Goal: Task Accomplishment & Management: Complete application form

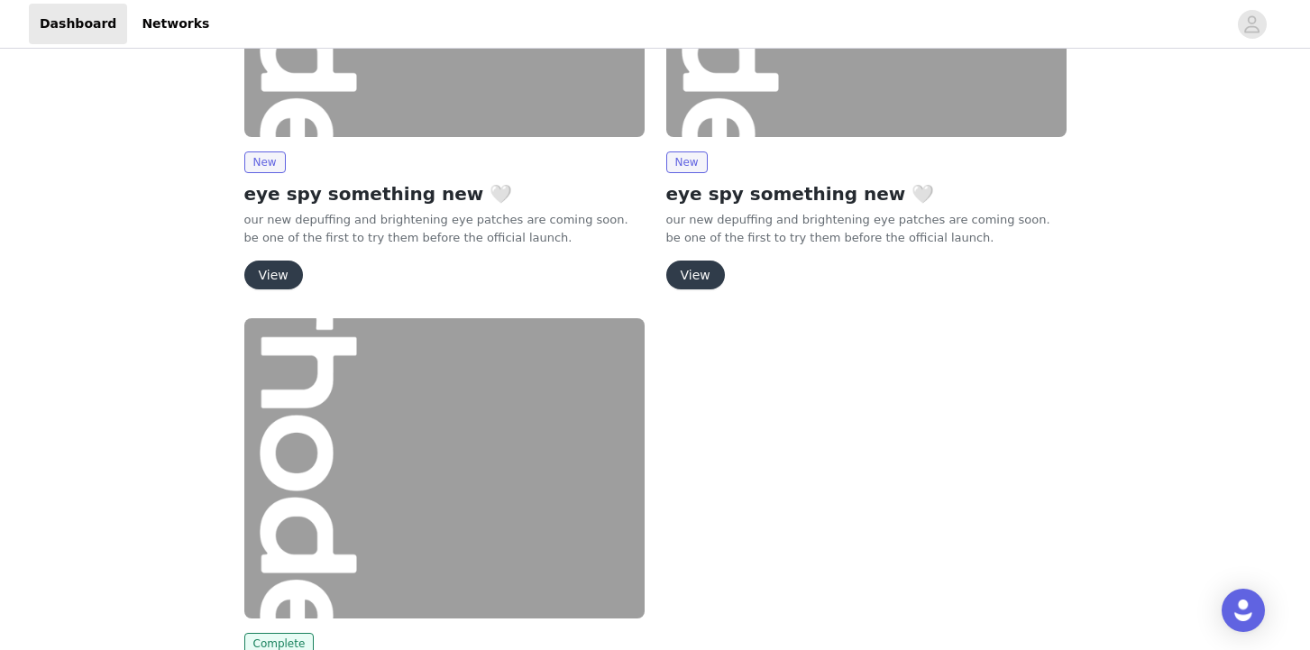
scroll to position [66, 0]
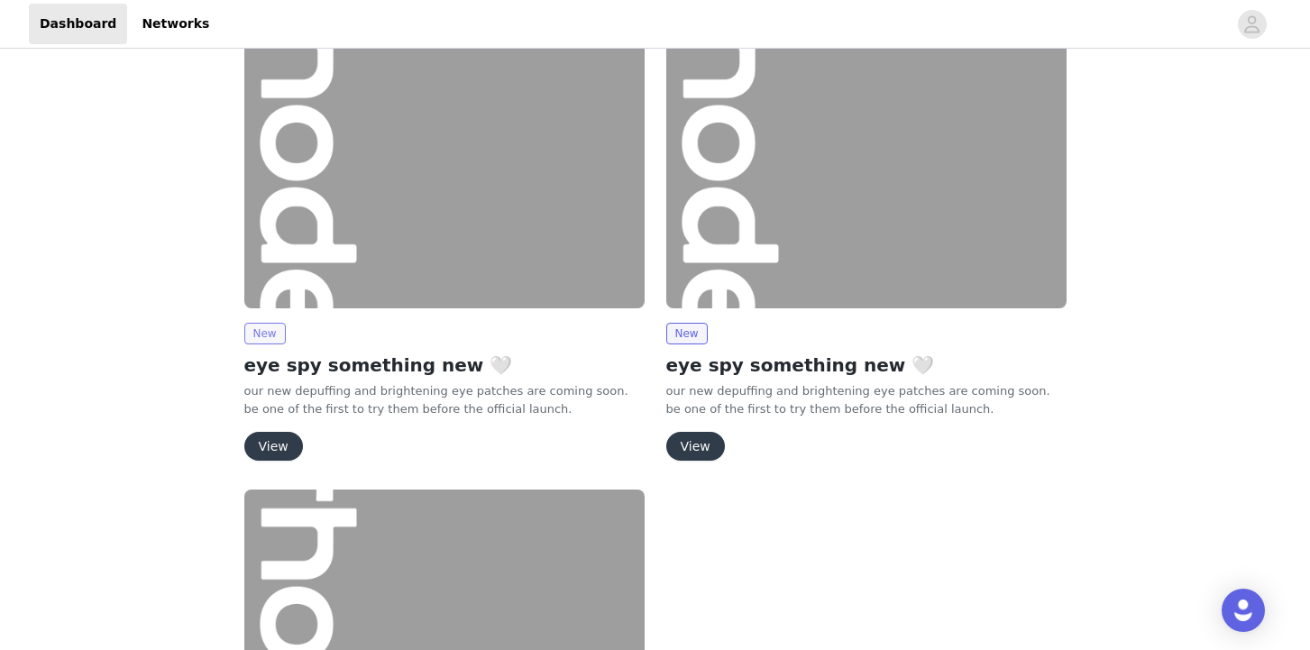
click at [270, 327] on span "New" at bounding box center [264, 334] width 41 height 22
click at [277, 440] on button "View" at bounding box center [273, 446] width 59 height 29
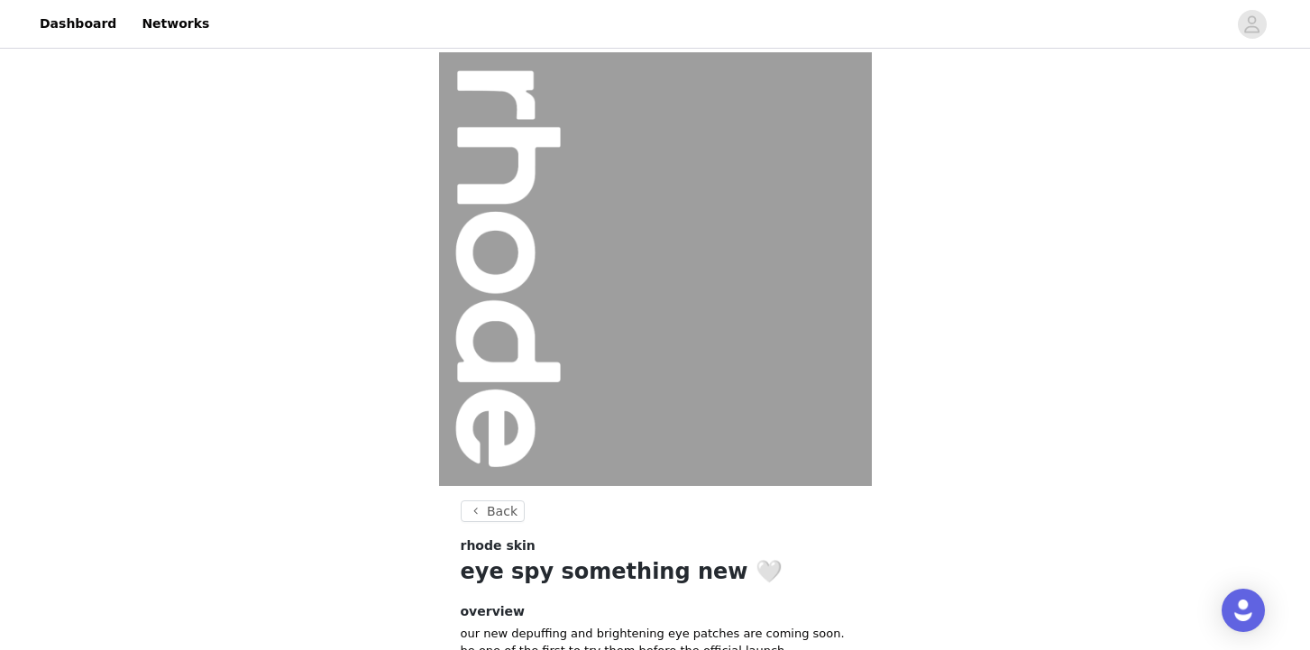
scroll to position [187, 0]
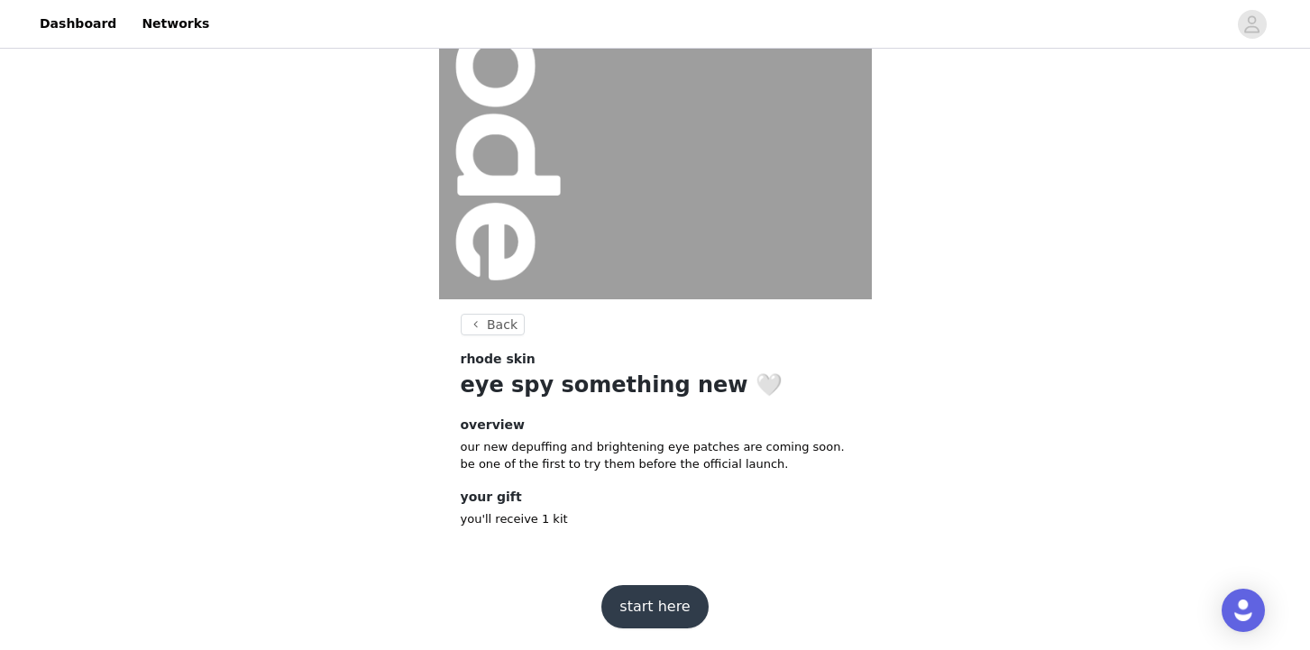
click at [653, 606] on button "start here" at bounding box center [654, 606] width 106 height 43
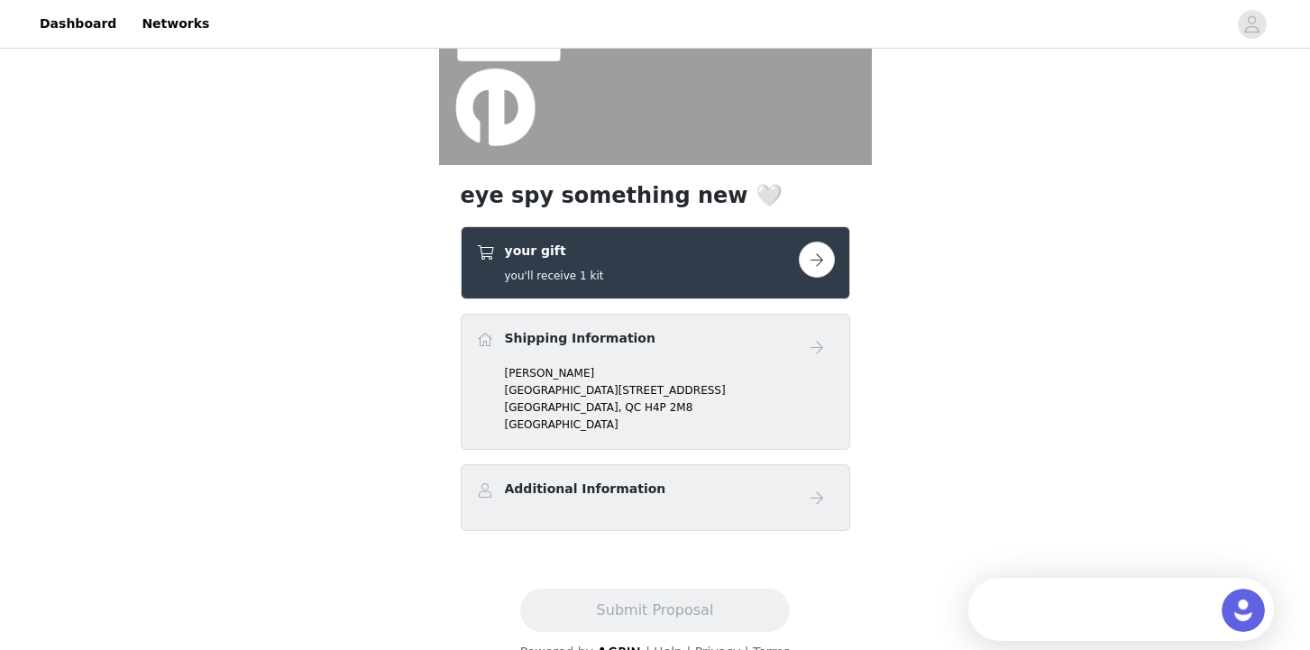
scroll to position [366, 0]
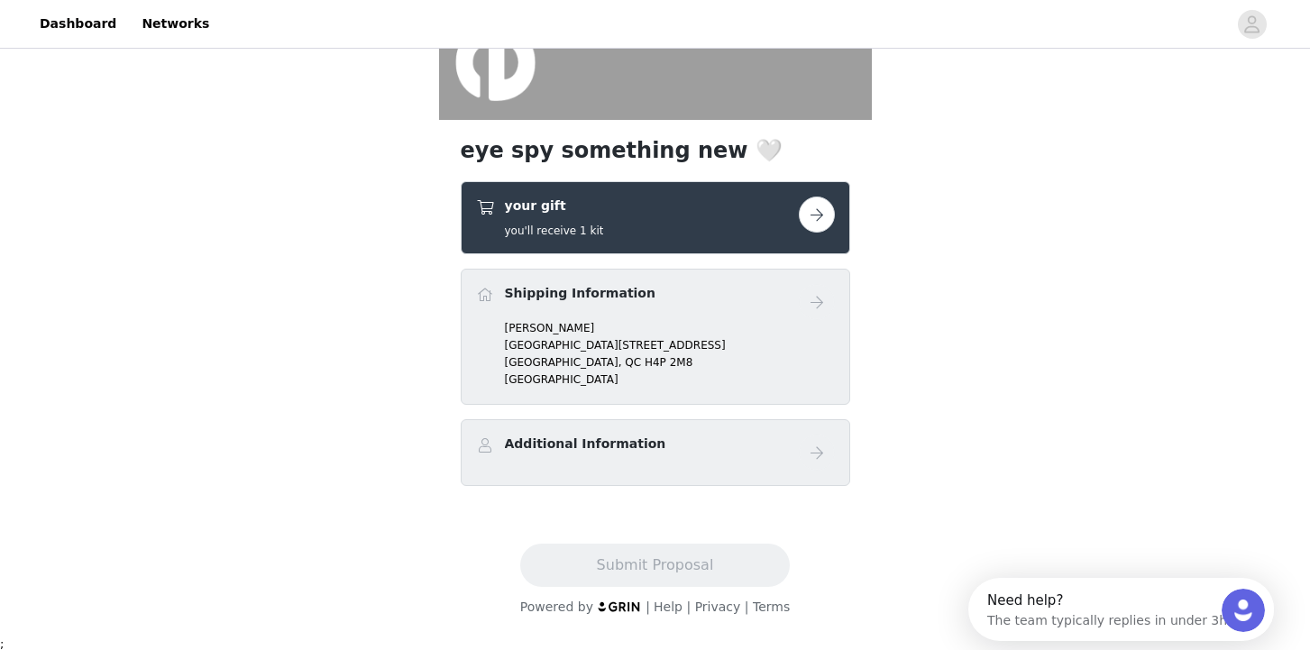
click at [822, 212] on button "button" at bounding box center [817, 214] width 36 height 36
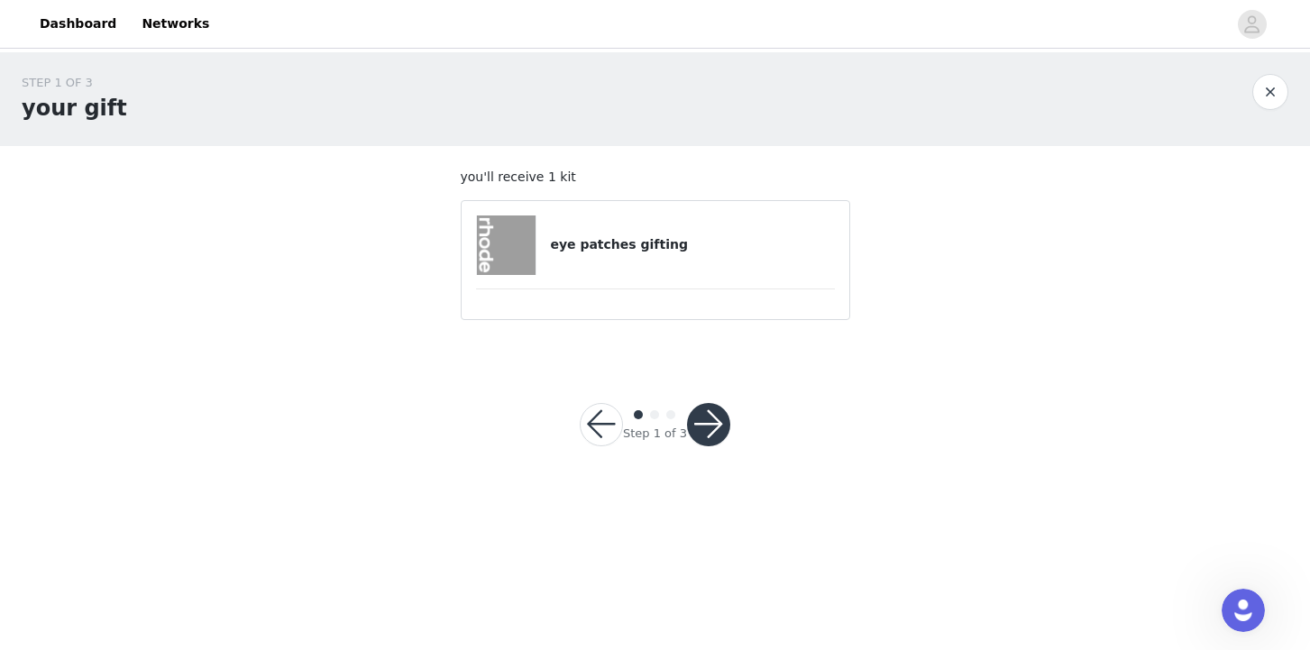
click at [671, 261] on div "eye patches gifting" at bounding box center [655, 244] width 359 height 59
click at [632, 242] on h4 "eye patches gifting" at bounding box center [692, 244] width 284 height 19
click at [699, 411] on button "button" at bounding box center [708, 424] width 43 height 43
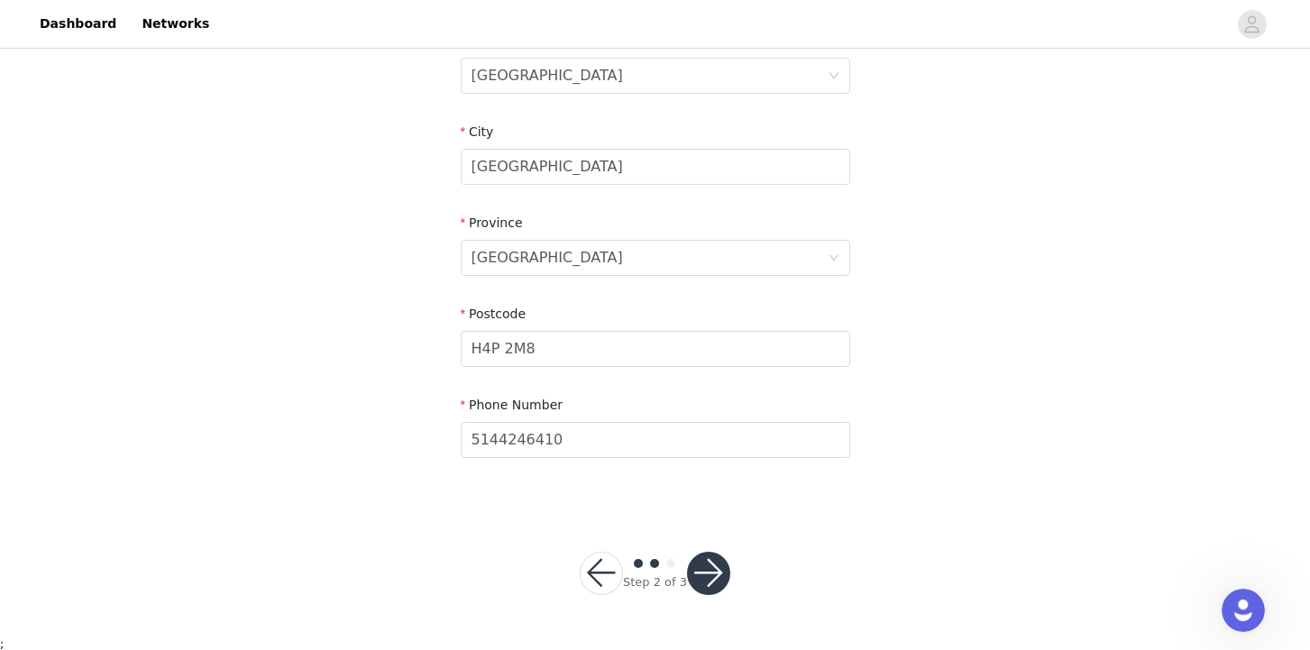
scroll to position [579, 0]
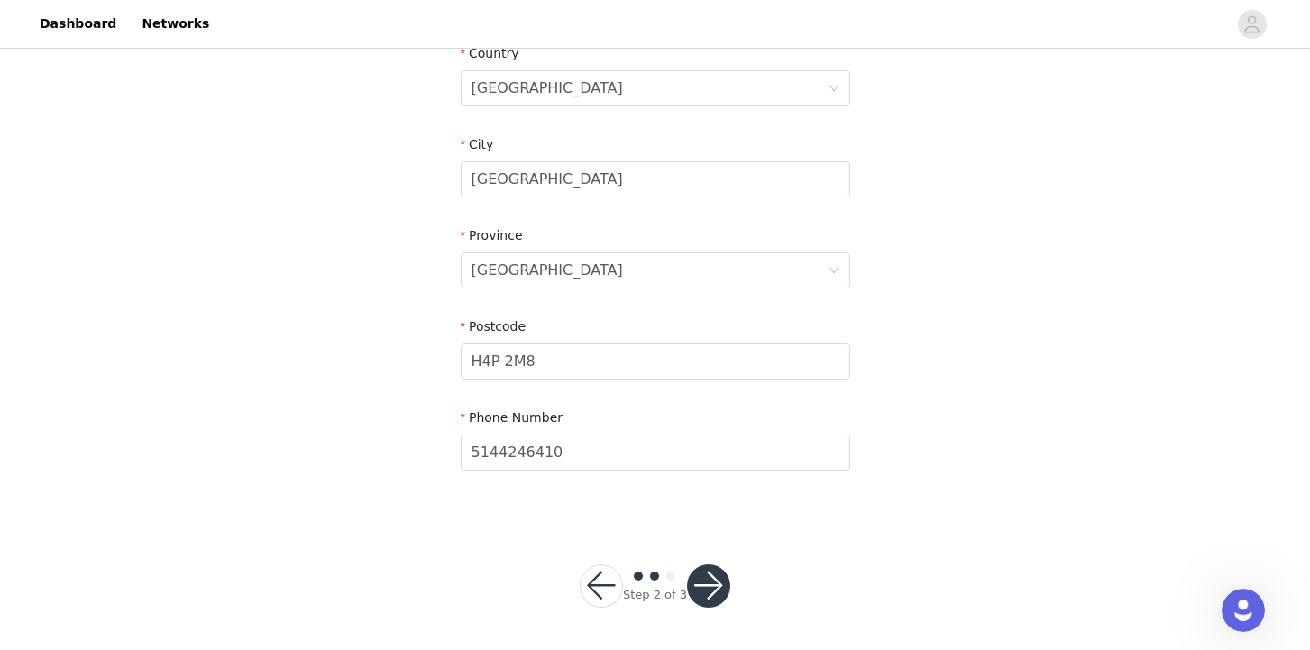
click at [706, 568] on button "button" at bounding box center [708, 585] width 43 height 43
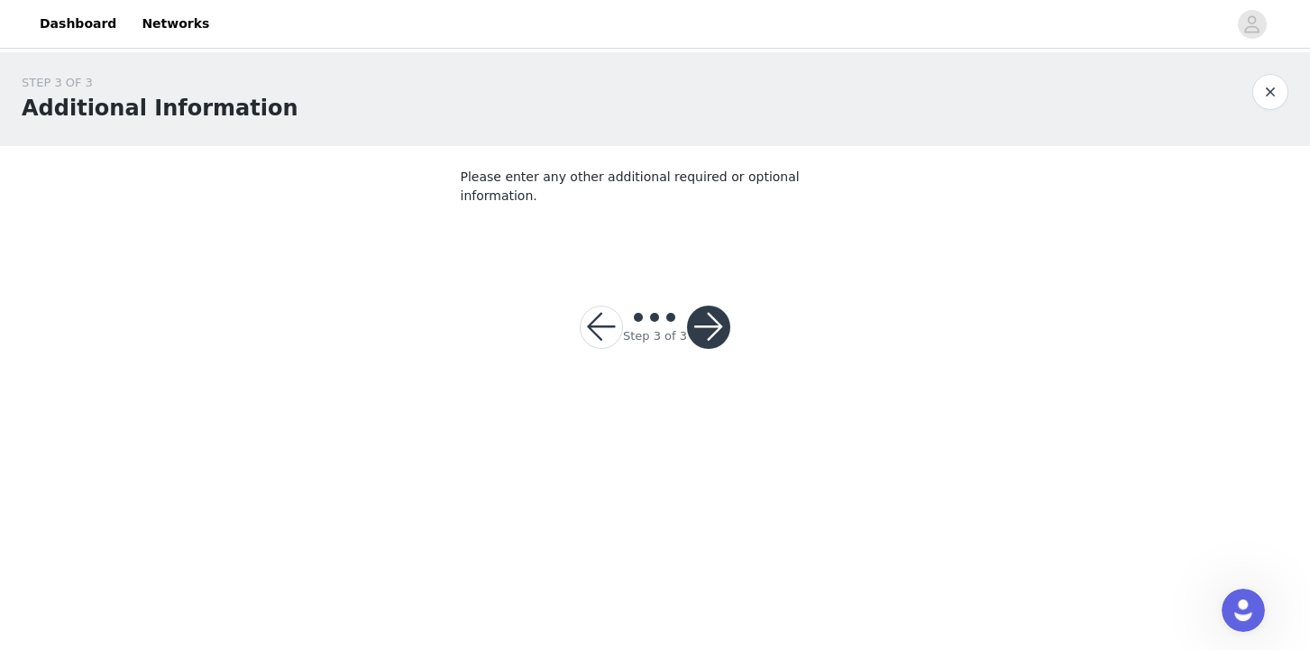
click at [712, 306] on button "button" at bounding box center [708, 327] width 43 height 43
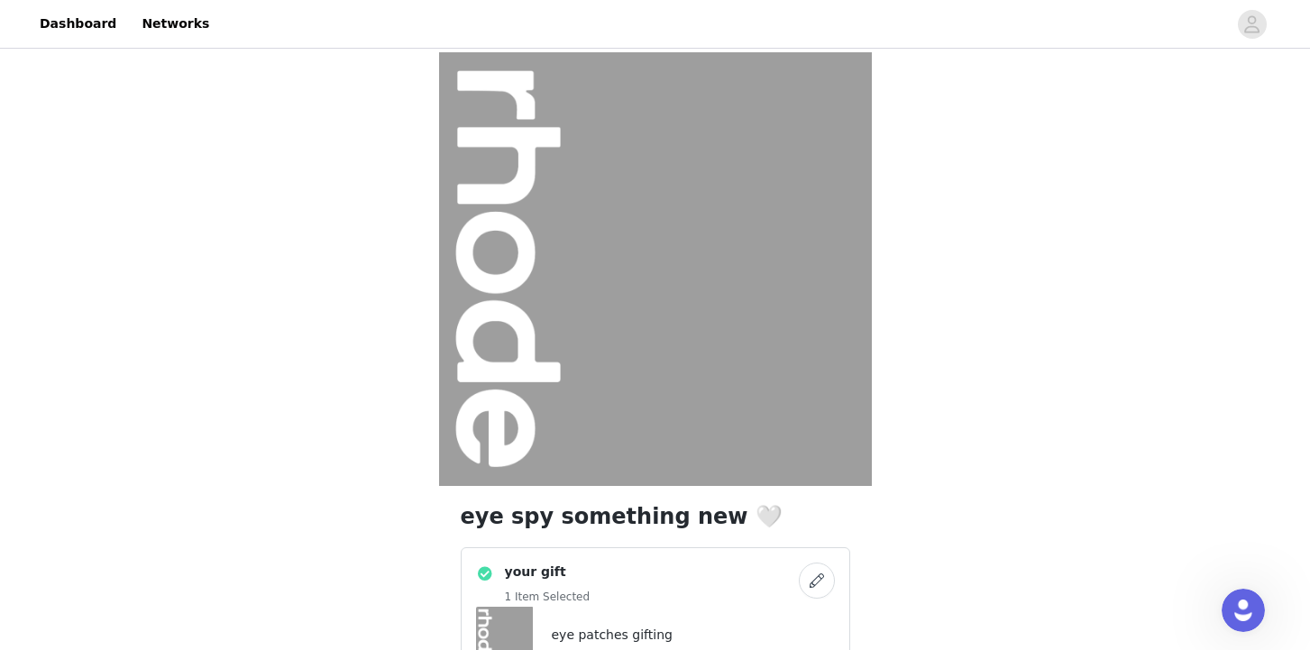
scroll to position [427, 0]
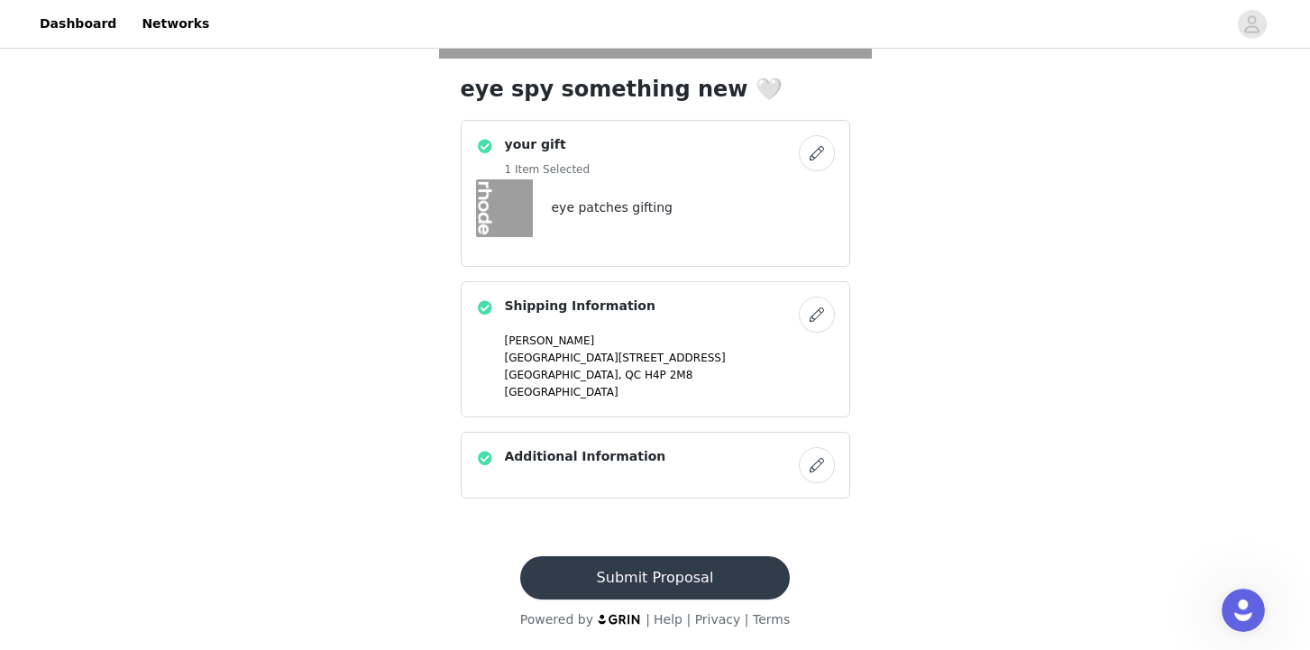
click at [677, 579] on button "Submit Proposal" at bounding box center [654, 577] width 269 height 43
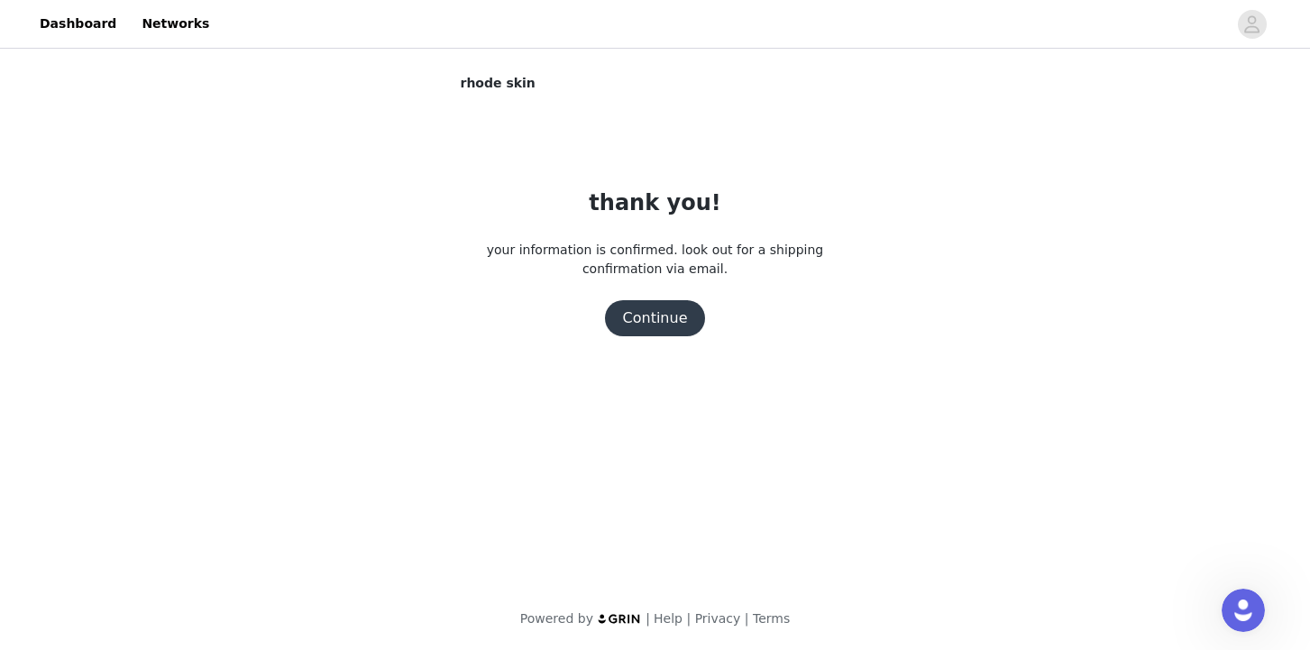
click at [613, 210] on h1 "thank you!" at bounding box center [655, 203] width 132 height 32
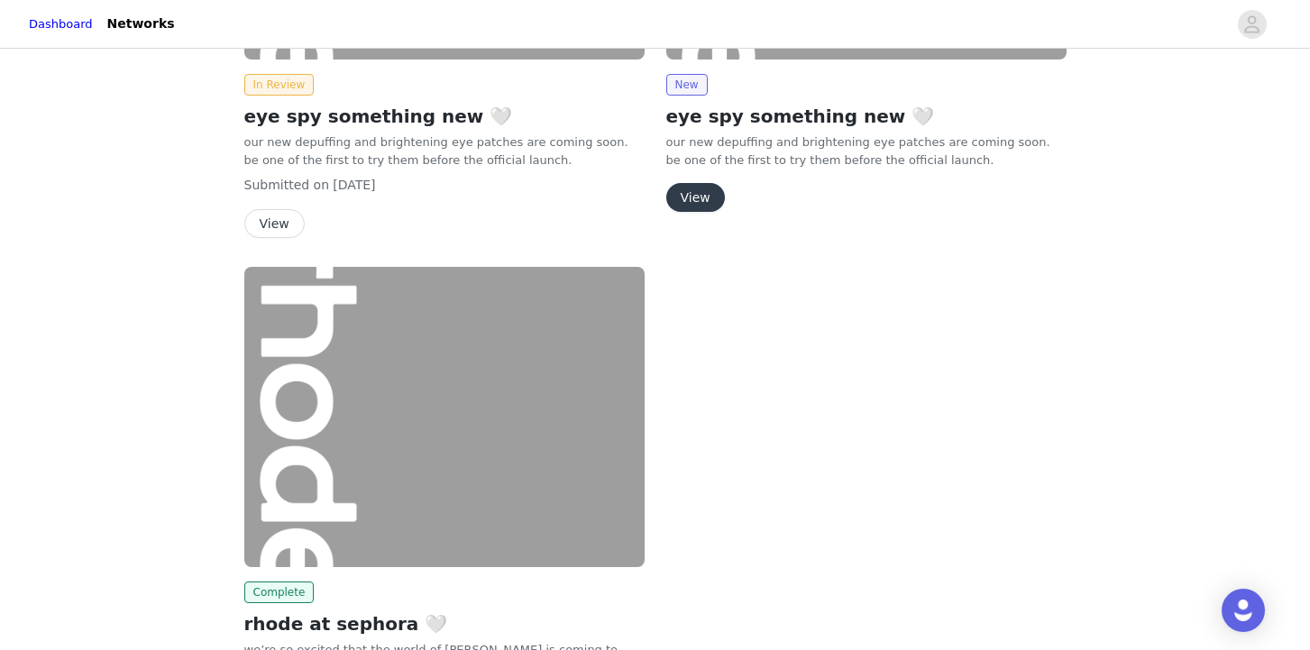
scroll to position [492, 0]
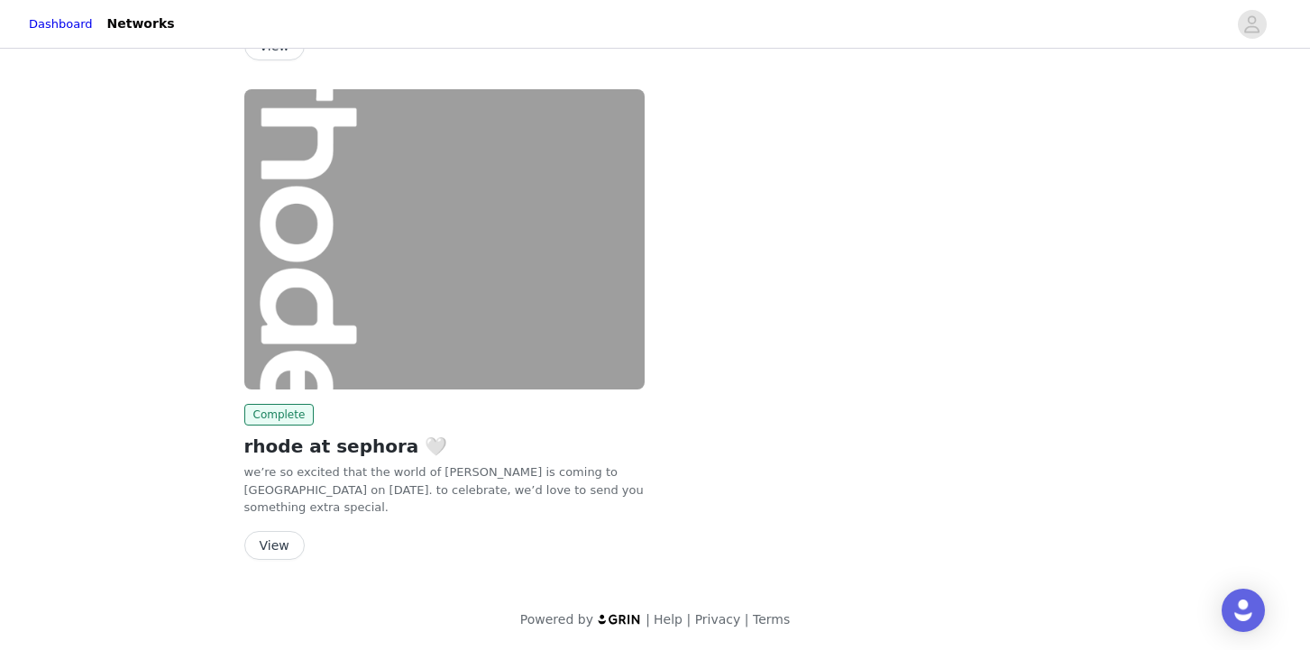
click at [275, 545] on button "View" at bounding box center [274, 545] width 60 height 29
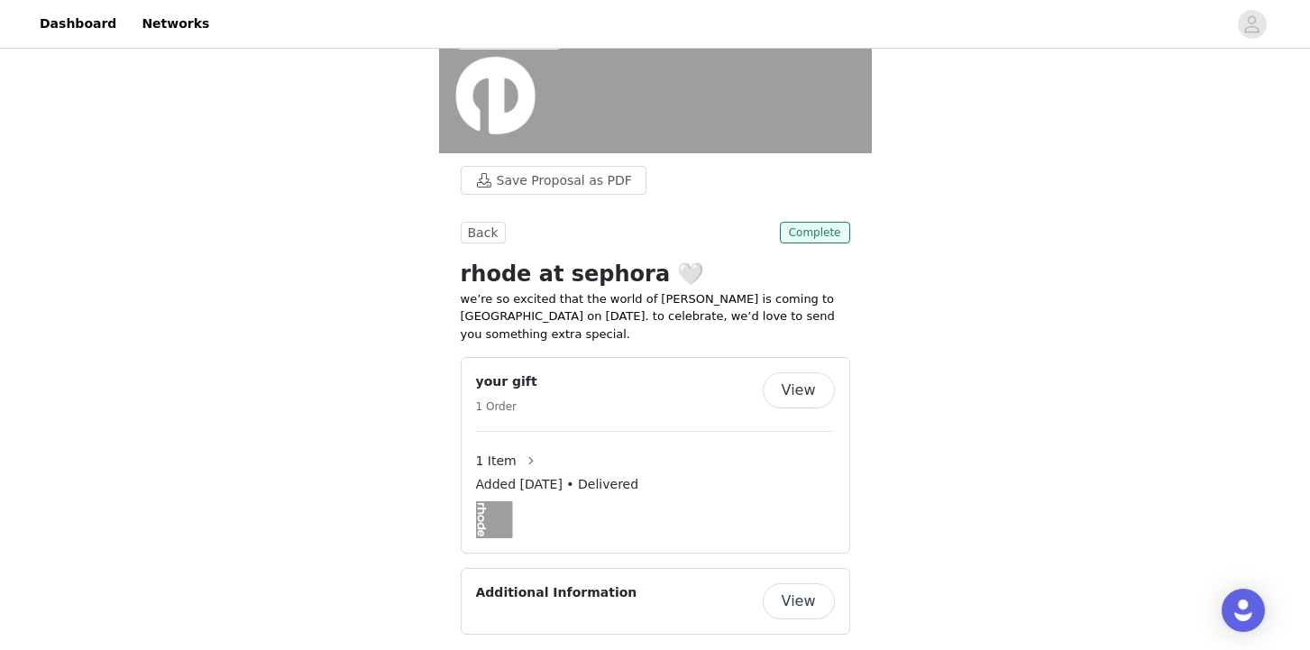
scroll to position [353, 0]
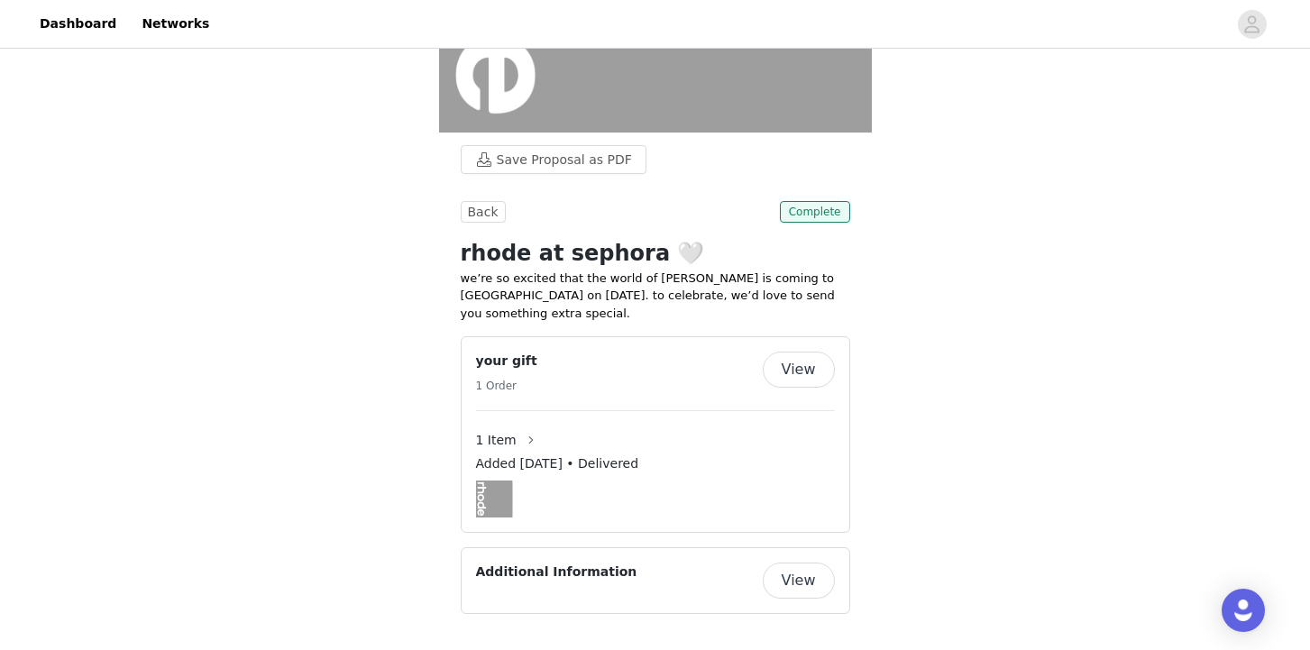
click at [794, 369] on button "View" at bounding box center [799, 370] width 72 height 36
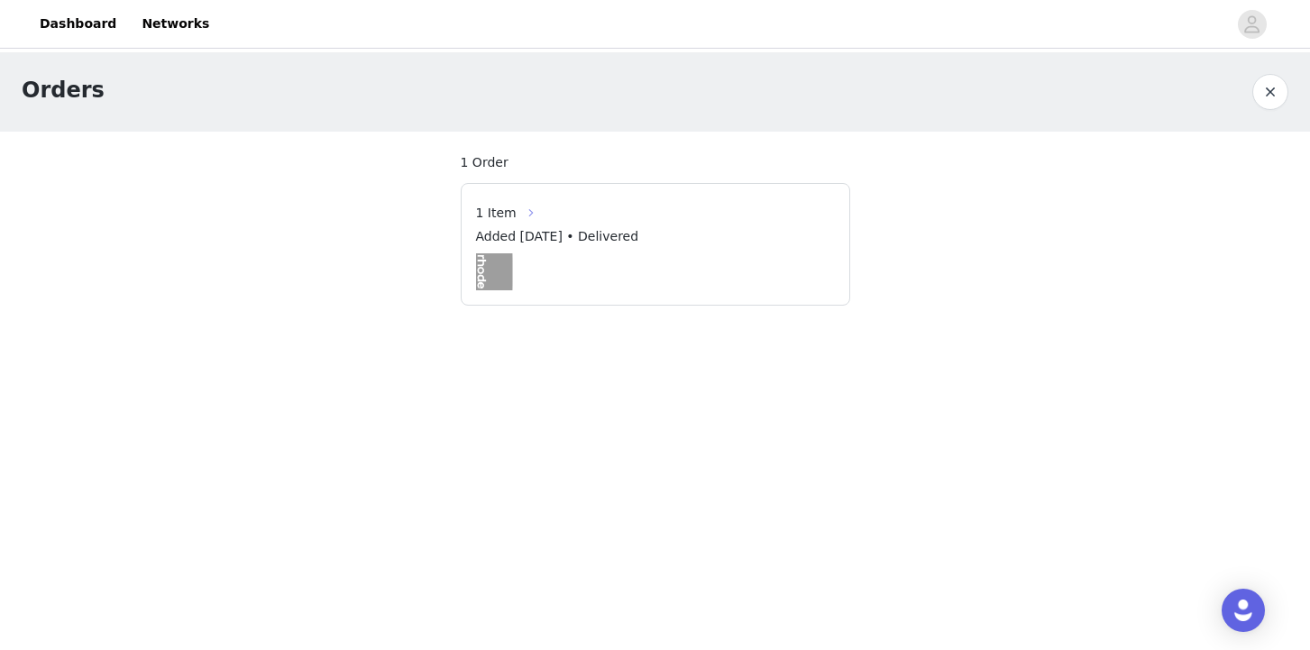
click at [526, 210] on button "button" at bounding box center [530, 212] width 29 height 29
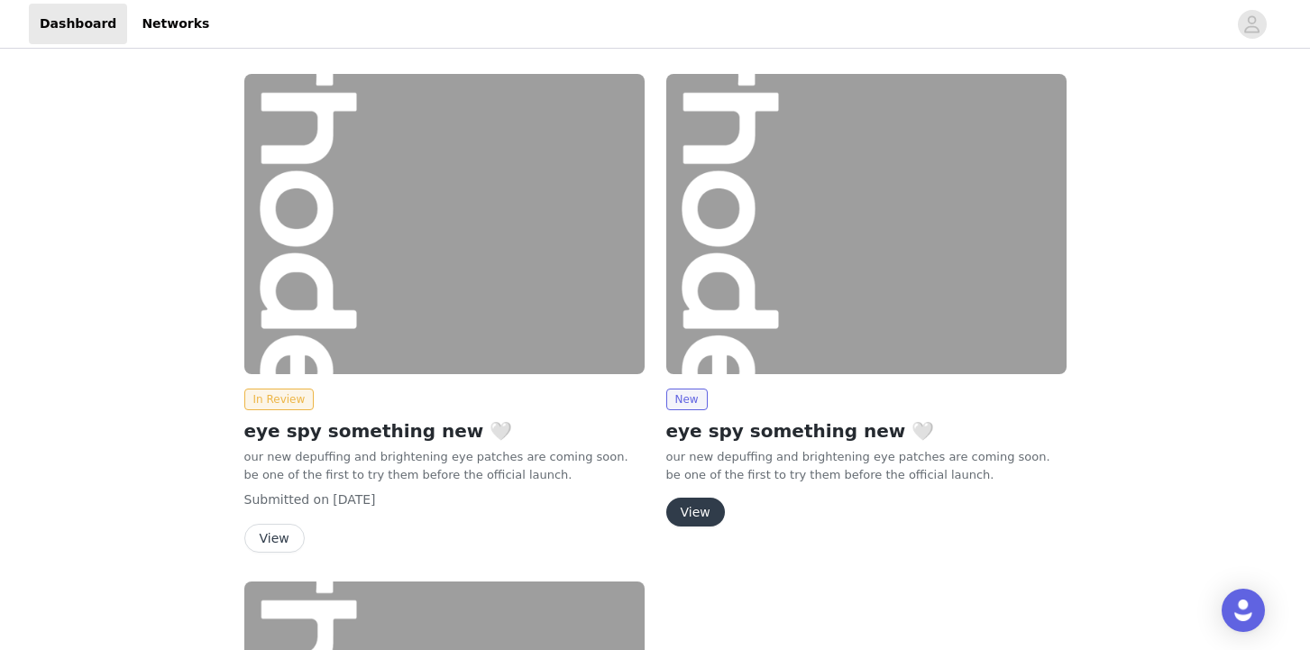
scroll to position [1, 0]
click at [701, 495] on div "New eye spy something new 🤍 our new depuffing and brightening eye patches are c…" at bounding box center [866, 457] width 400 height 138
click at [690, 515] on button "View" at bounding box center [695, 511] width 59 height 29
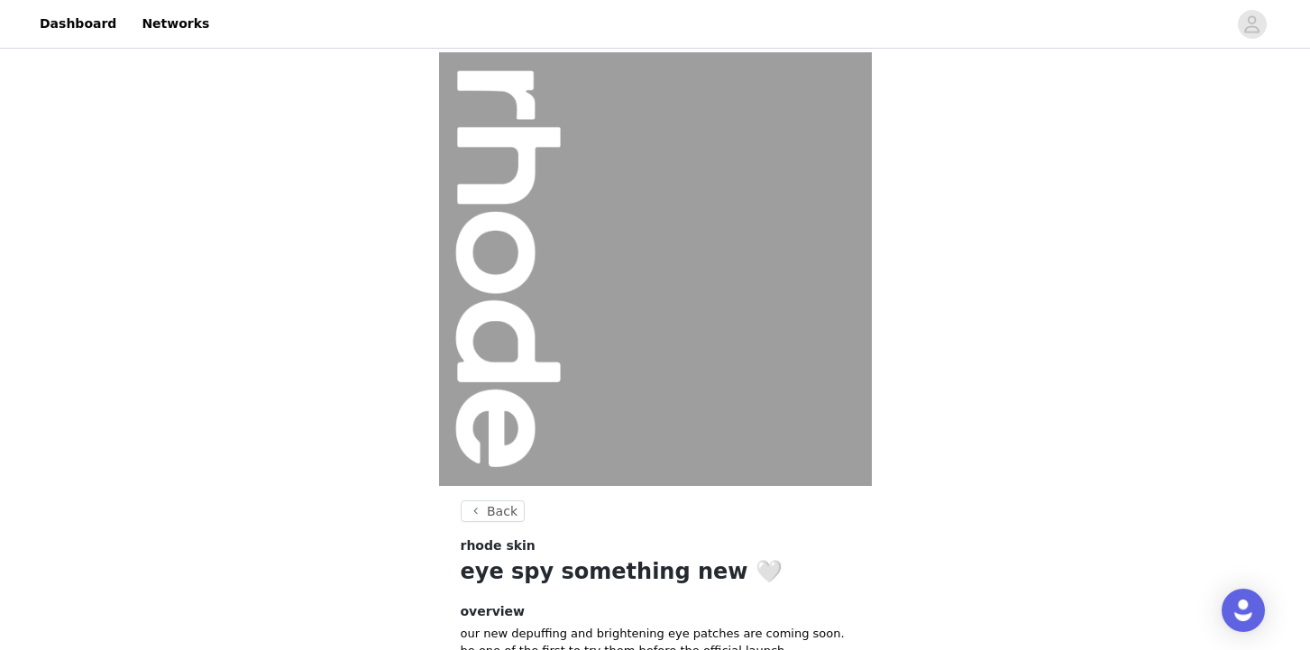
scroll to position [187, 0]
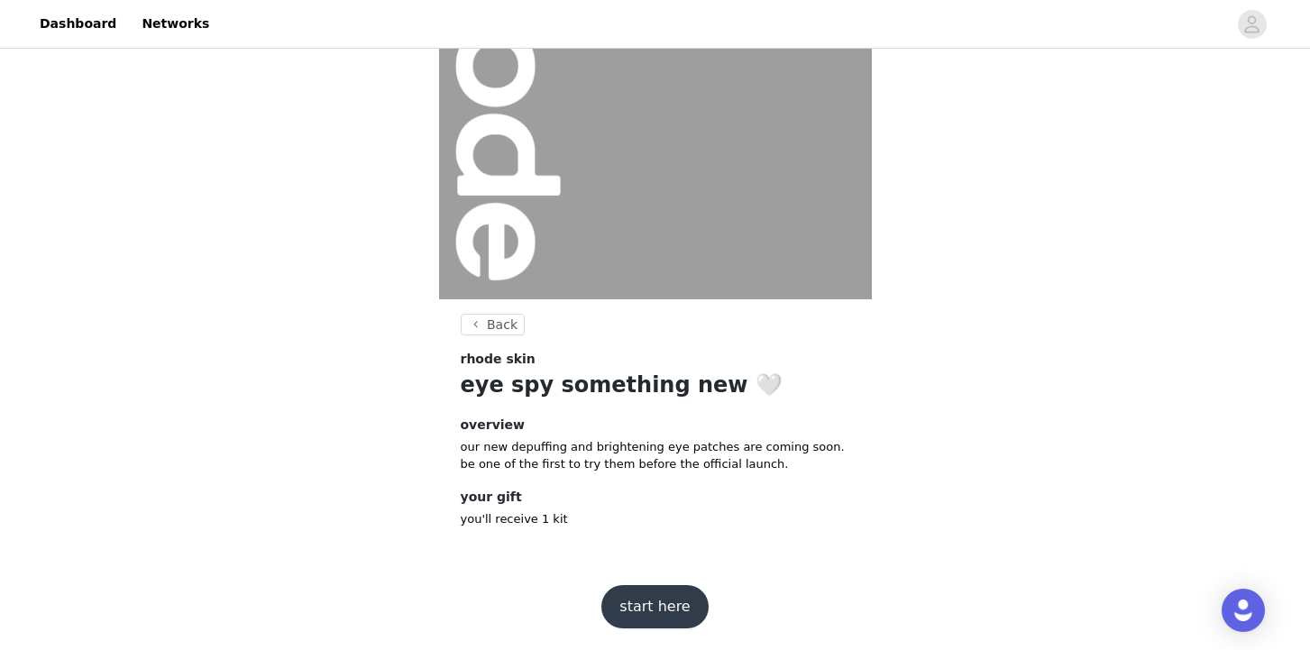
click at [649, 598] on button "start here" at bounding box center [654, 606] width 106 height 43
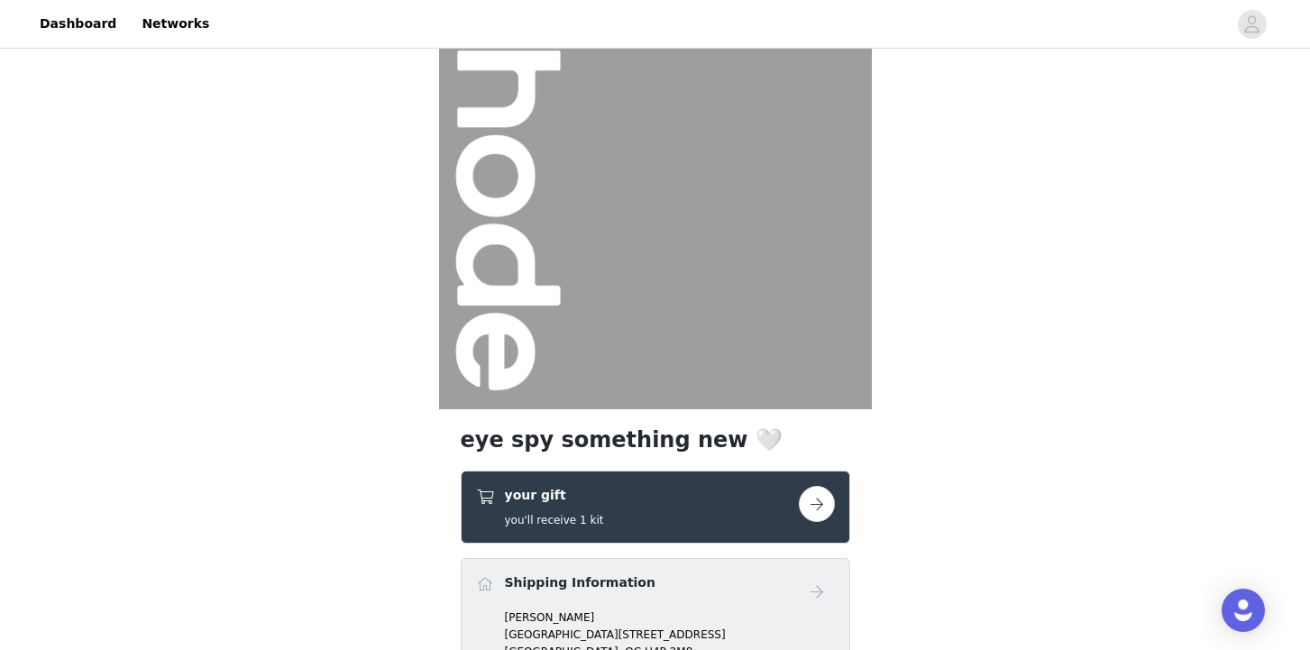
scroll to position [353, 0]
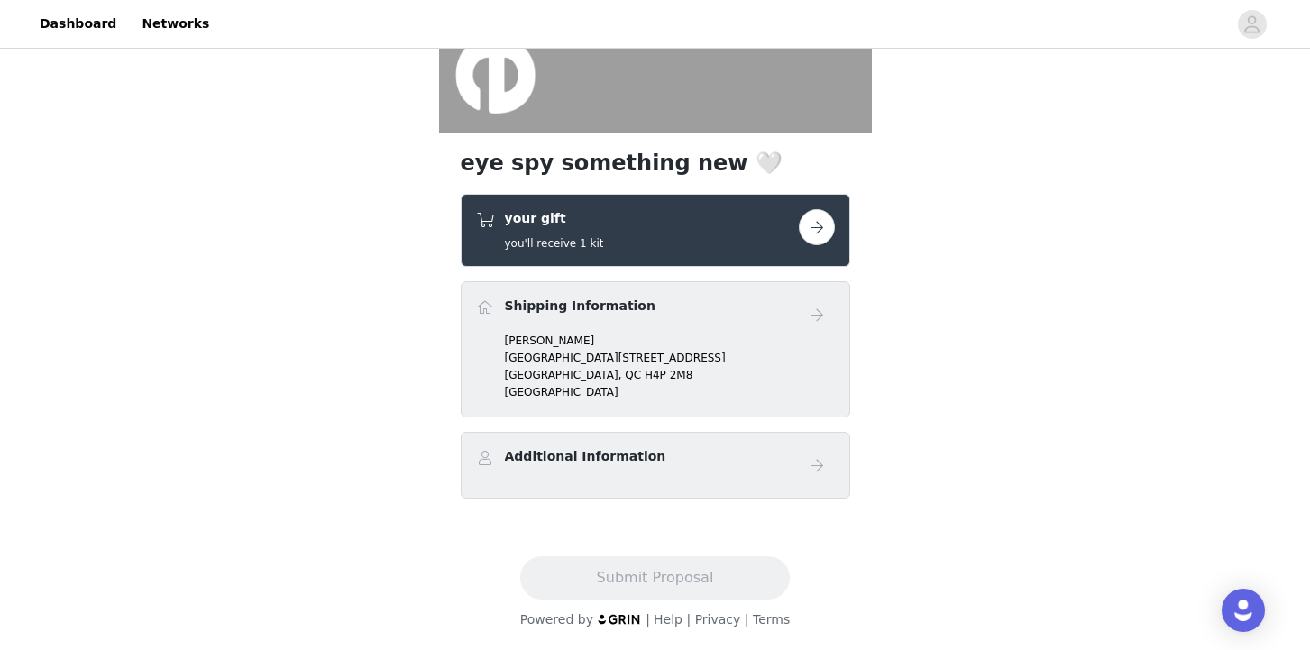
click at [814, 225] on button "button" at bounding box center [817, 227] width 36 height 36
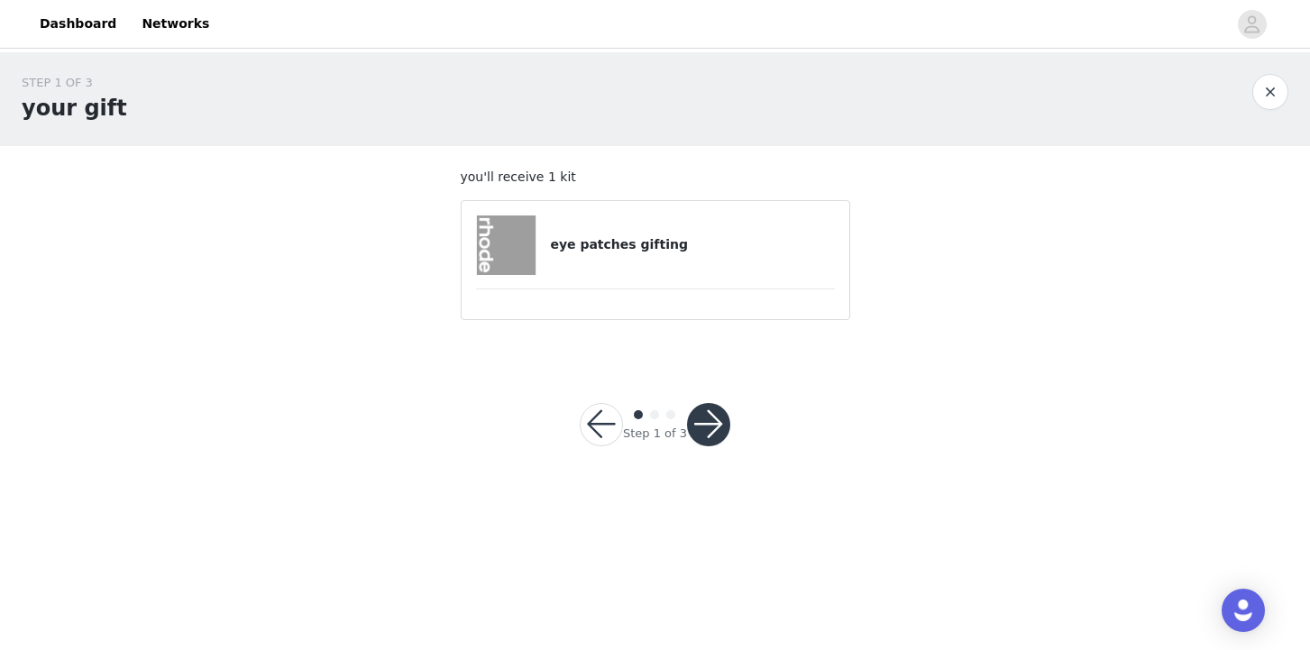
click at [635, 238] on h4 "eye patches gifting" at bounding box center [692, 244] width 284 height 19
click at [711, 414] on button "button" at bounding box center [708, 424] width 43 height 43
